Goal: Find specific page/section

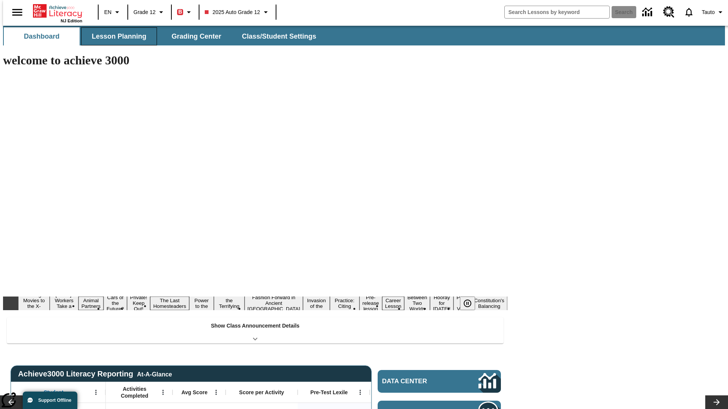
click at [116, 36] on button "Lesson Planning" at bounding box center [119, 36] width 76 height 18
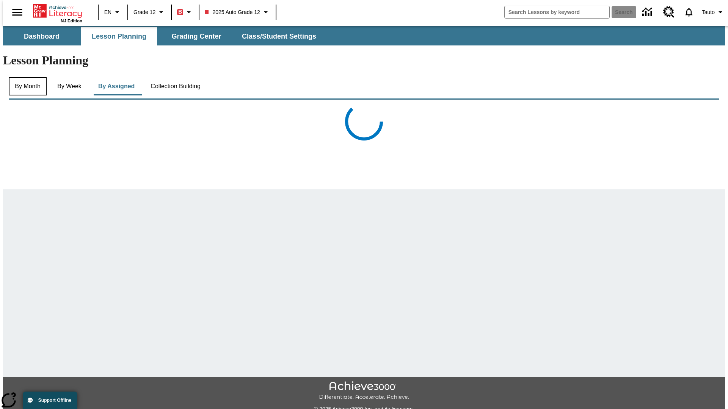
click at [25, 77] on button "By Month" at bounding box center [28, 86] width 38 height 18
